Goal: Task Accomplishment & Management: Complete application form

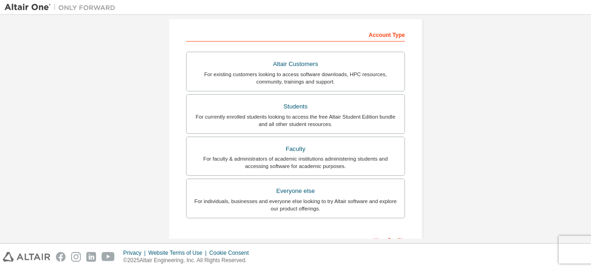
scroll to position [140, 0]
click at [328, 110] on div "Students" at bounding box center [295, 105] width 207 height 13
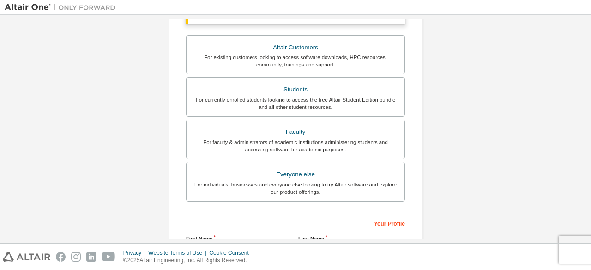
scroll to position [164, 0]
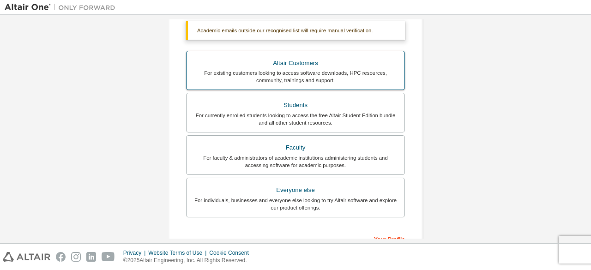
click at [344, 70] on div "For existing customers looking to access software downloads, HPC resources, com…" at bounding box center [295, 76] width 207 height 15
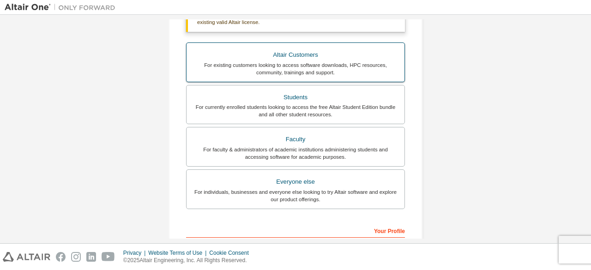
scroll to position [177, 0]
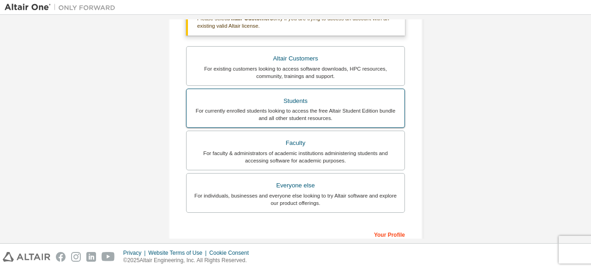
click at [331, 106] on div "Students" at bounding box center [295, 101] width 207 height 13
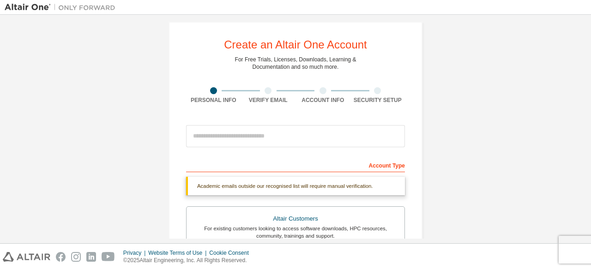
scroll to position [0, 0]
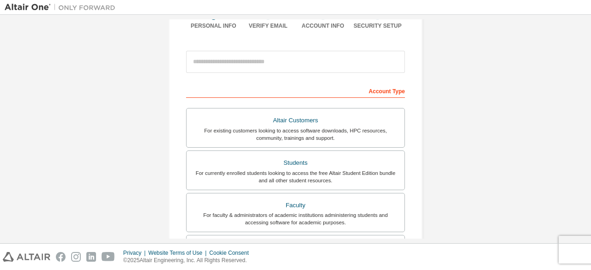
scroll to position [87, 0]
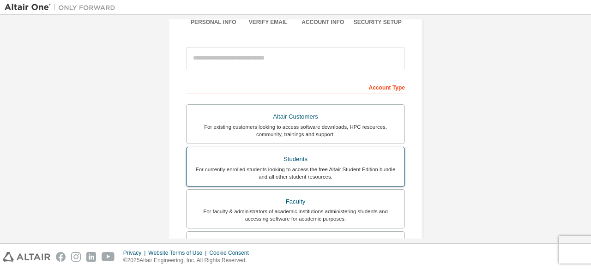
click at [277, 168] on div "For currently enrolled students looking to access the free Altair Student Editi…" at bounding box center [295, 173] width 207 height 15
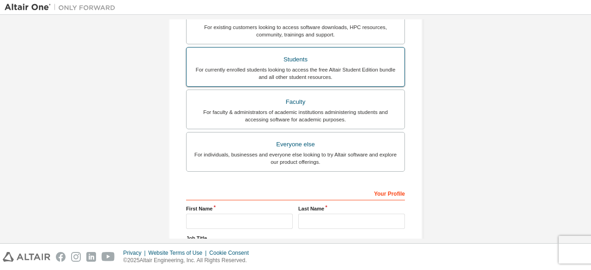
scroll to position [291, 0]
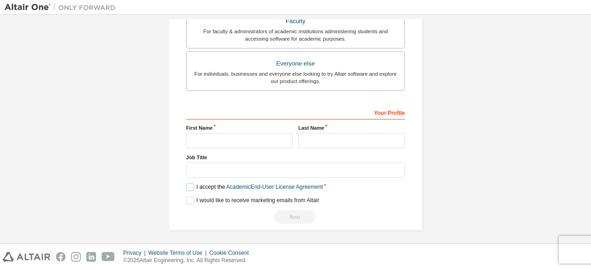
click at [191, 183] on label "I accept the Academic End-User License Agreement" at bounding box center [254, 187] width 137 height 8
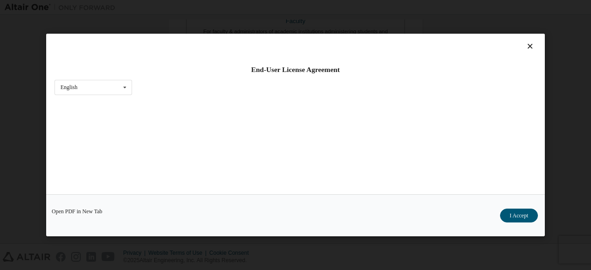
click at [560, 93] on div "End-User License Agreement English English Open PDF in [GEOGRAPHIC_DATA] I Acce…" at bounding box center [295, 135] width 591 height 270
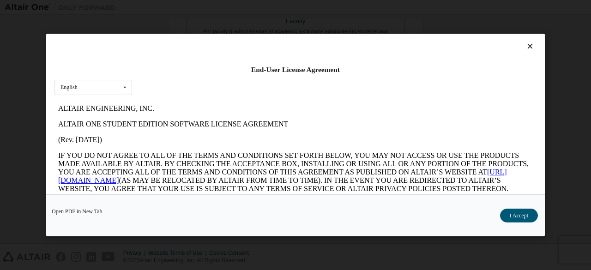
scroll to position [0, 0]
click at [528, 46] on icon at bounding box center [531, 46] width 10 height 8
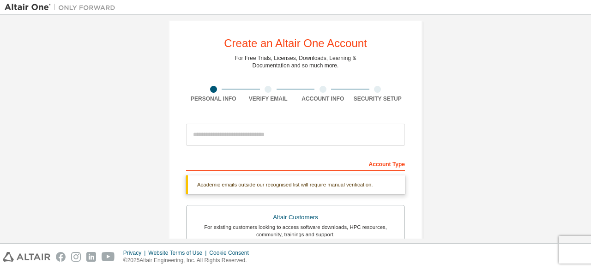
scroll to position [9, 0]
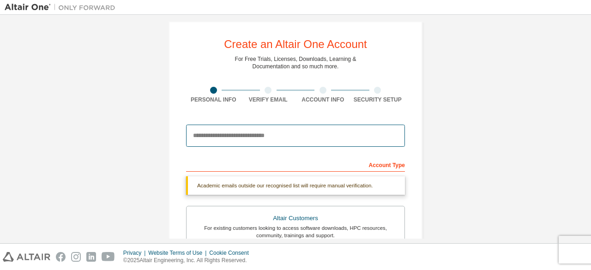
click at [290, 140] on input "email" at bounding box center [295, 136] width 219 height 22
type input "****"
